Goal: Book appointment/travel/reservation

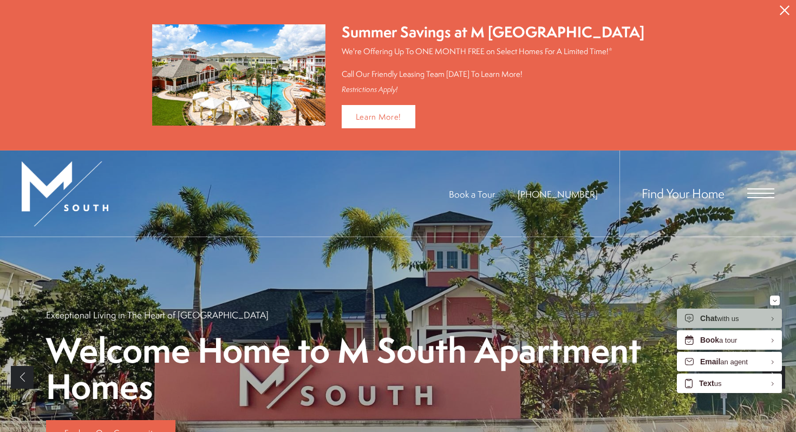
click at [751, 197] on span "Open Menu" at bounding box center [760, 197] width 27 height 1
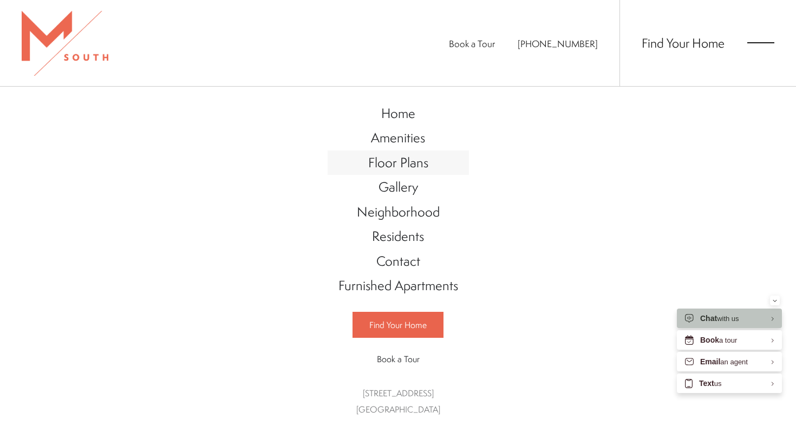
click at [413, 163] on span "Floor Plans" at bounding box center [398, 162] width 60 height 18
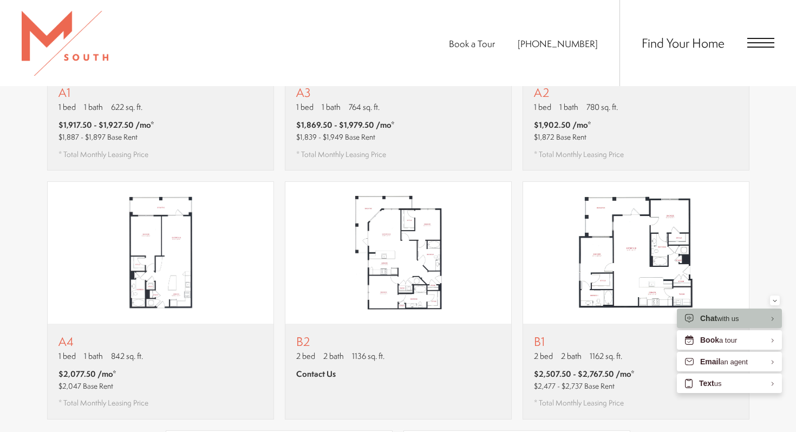
scroll to position [878, 0]
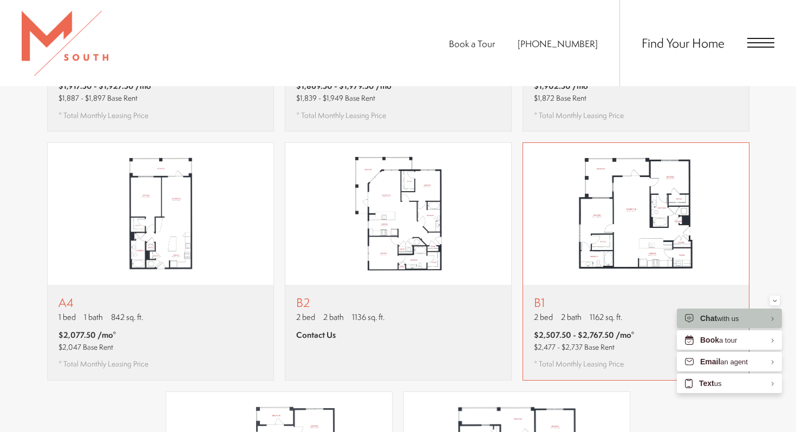
click at [585, 296] on p "B1" at bounding box center [584, 303] width 101 height 14
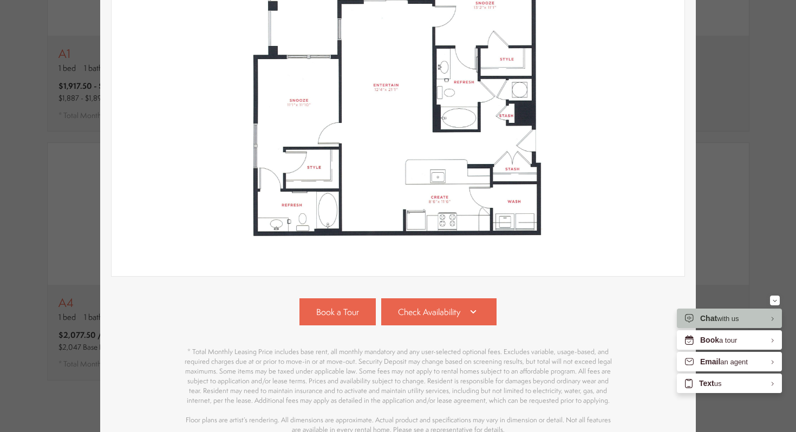
scroll to position [272, 0]
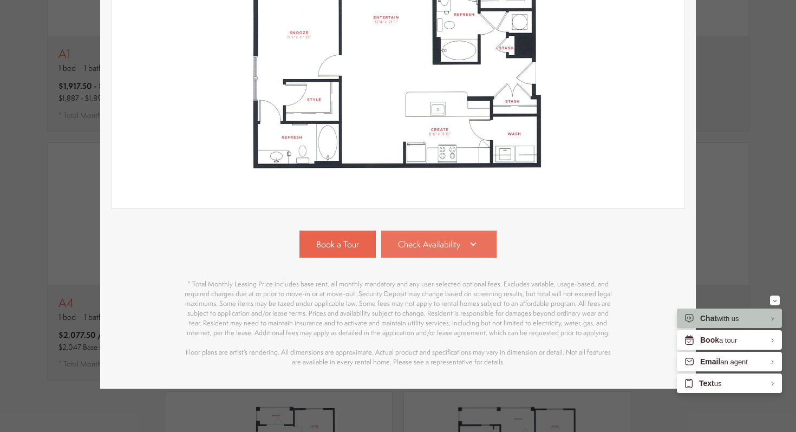
click at [479, 237] on link "Check Availability" at bounding box center [439, 244] width 116 height 27
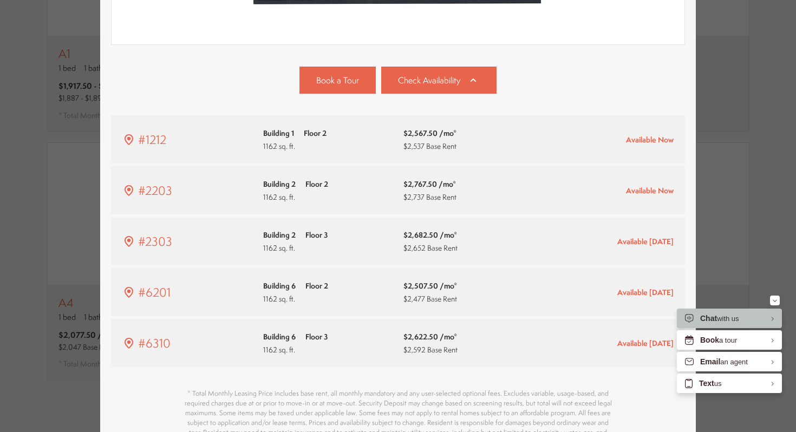
scroll to position [509, 0]
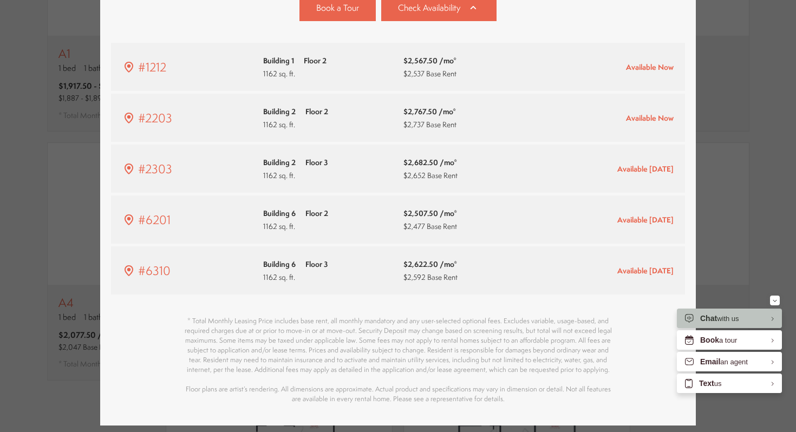
click at [736, 206] on div "B1 2 bed 2 bath 1162 sq. ft. $2,507.50 - $2,767.50 /mo* $2,477 - $2,737 Base Re…" at bounding box center [398, 216] width 796 height 432
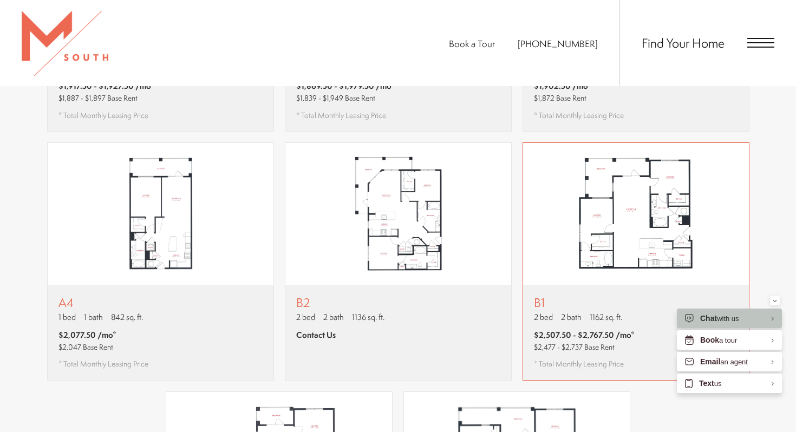
click at [587, 311] on p "2 bed 2 bath 1162 sq. ft." at bounding box center [584, 316] width 101 height 11
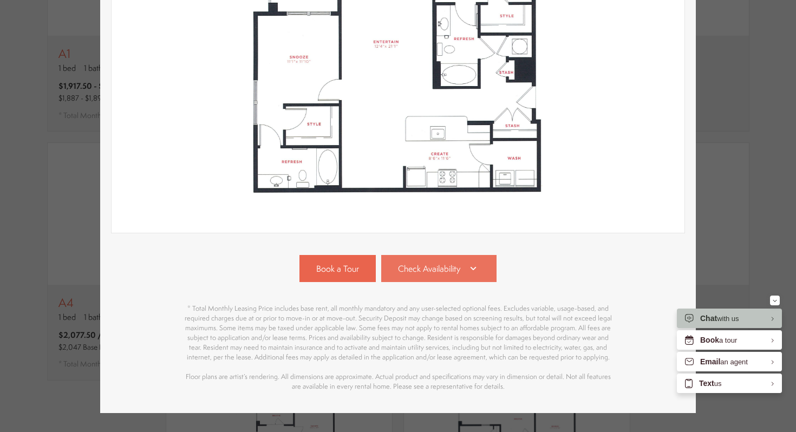
click at [473, 269] on icon at bounding box center [473, 268] width 6 height 3
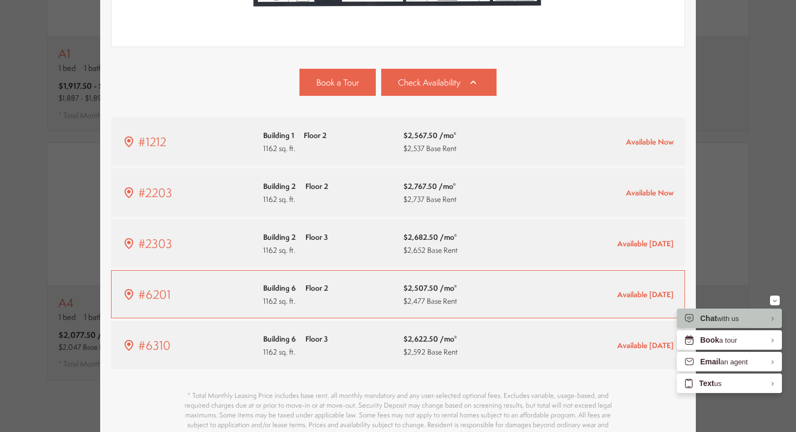
scroll to position [429, 0]
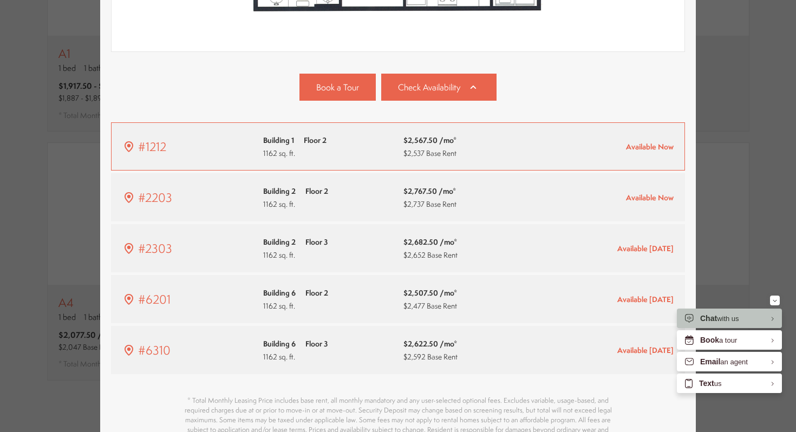
click at [334, 153] on div "Building 1 Floor 2 1162 sq. ft." at bounding box center [328, 146] width 130 height 25
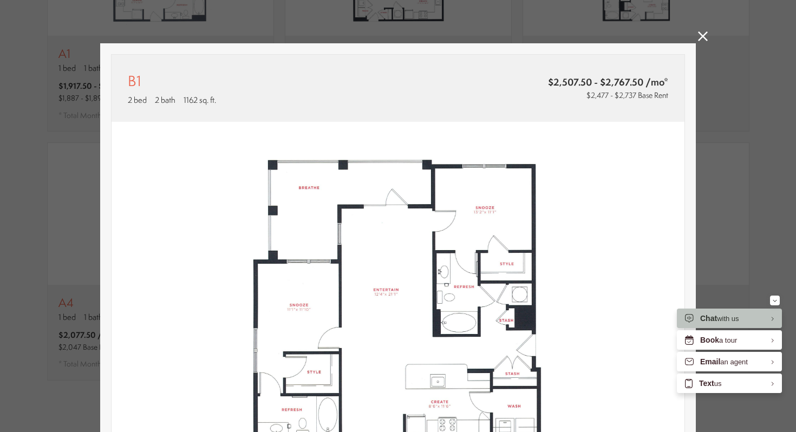
scroll to position [878, 0]
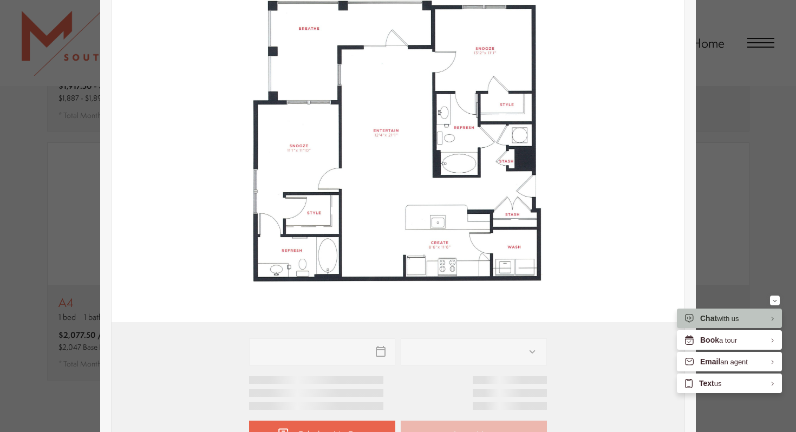
type input "**********"
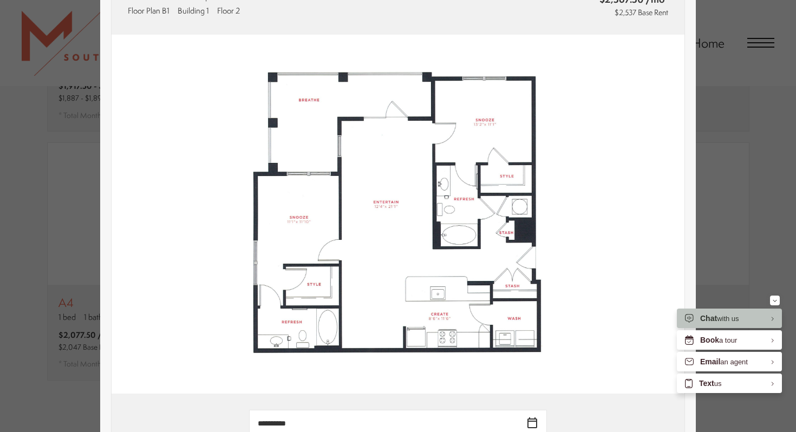
scroll to position [0, 0]
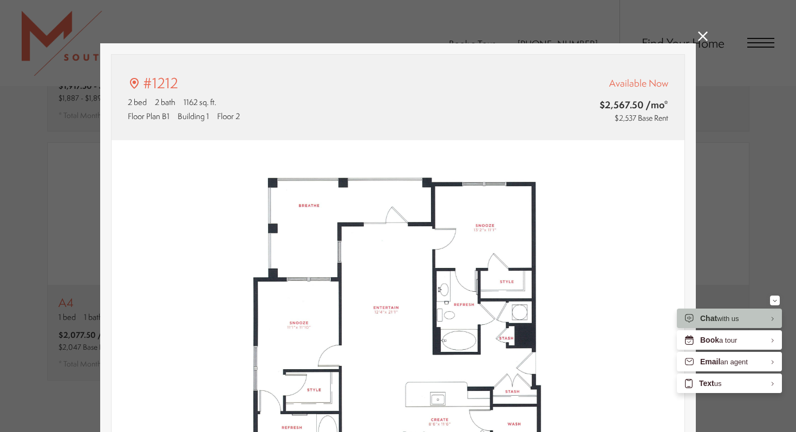
click at [700, 37] on icon at bounding box center [703, 36] width 10 height 10
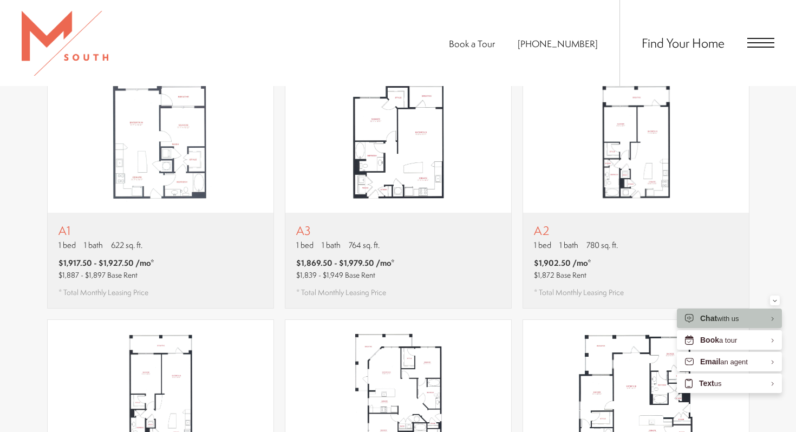
scroll to position [717, 0]
